Goal: Task Accomplishment & Management: Manage account settings

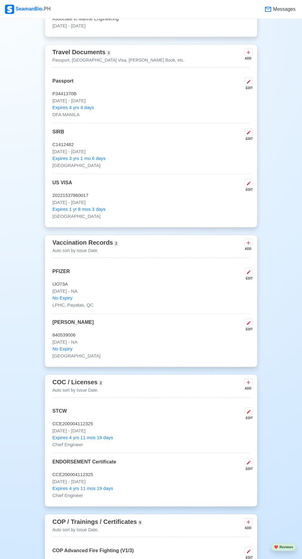
scroll to position [478, 0]
click at [167, 420] on p "CCE200004112325" at bounding box center [150, 423] width 197 height 7
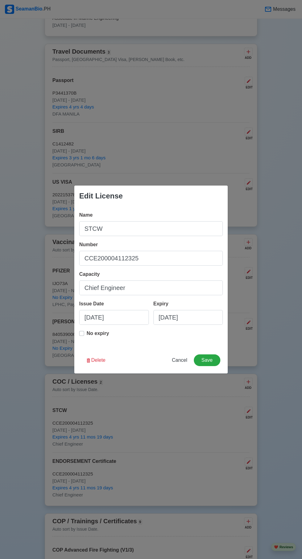
click at [176, 463] on div "Edit License Name STCW Number CCE200004112325 Capacity Chief Engineer Issue Dat…" at bounding box center [151, 279] width 302 height 559
click at [213, 366] on button "Save" at bounding box center [207, 360] width 27 height 12
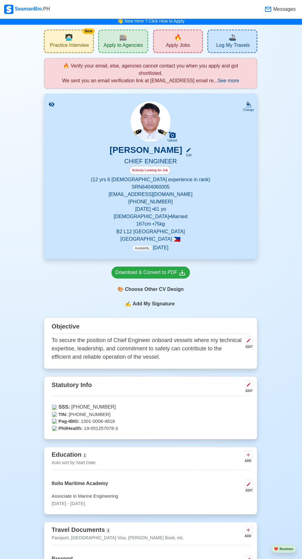
scroll to position [0, 0]
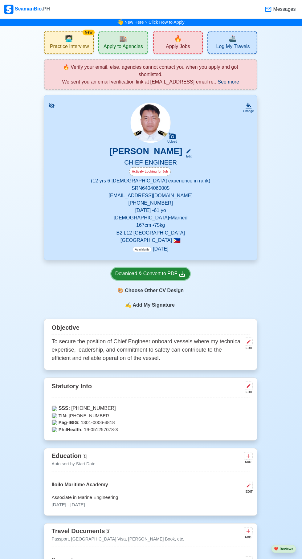
click at [150, 269] on div "Download & Convert to PDF" at bounding box center [151, 273] width 71 height 8
